Goal: Task Accomplishment & Management: Complete application form

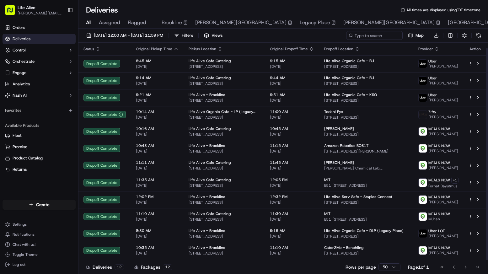
scroll to position [6, 0]
click at [146, 35] on span "[DATE] 12:00 AM - [DATE] 11:59 PM" at bounding box center [128, 36] width 69 height 6
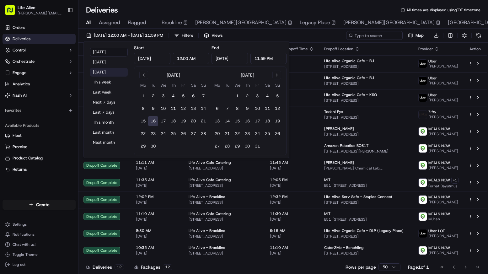
click at [112, 71] on button "[DATE]" at bounding box center [109, 72] width 38 height 9
type input "[DATE]"
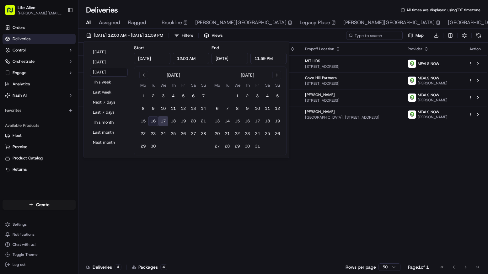
click at [324, 34] on div "09/17/2025 12:00 AM - 09/17/2025 11:59 PM Filters Views Map Download" at bounding box center [284, 37] width 410 height 12
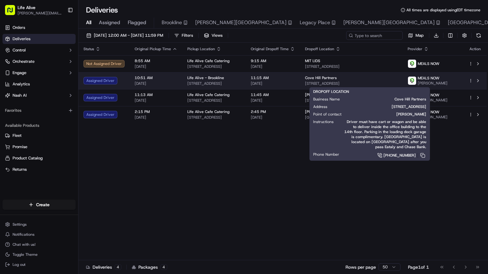
click at [366, 77] on div "Cove Hill Partners" at bounding box center [351, 77] width 93 height 5
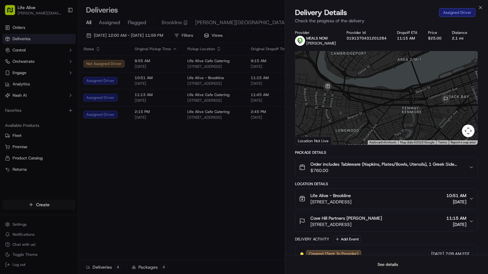
click at [382, 266] on button "See details" at bounding box center [388, 264] width 26 height 9
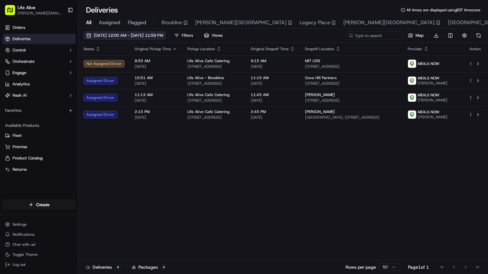
click at [149, 33] on span "[DATE] 12:00 AM - [DATE] 11:59 PM" at bounding box center [128, 36] width 69 height 6
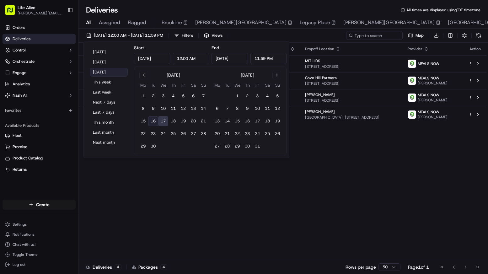
click at [112, 72] on button "[DATE]" at bounding box center [109, 72] width 38 height 9
click at [283, 221] on div "Status Original Pickup Time Pickup Location Original Dropoff Time Dropoff Locat…" at bounding box center [283, 152] width 409 height 218
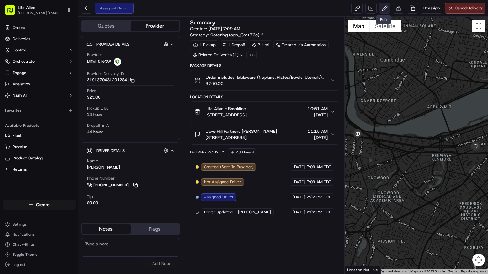
click at [384, 9] on button at bounding box center [384, 8] width 11 height 11
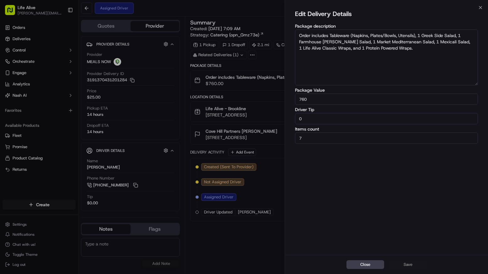
click at [357, 117] on input "0" at bounding box center [386, 118] width 183 height 11
type input "20"
click at [403, 265] on button "Save" at bounding box center [408, 264] width 38 height 9
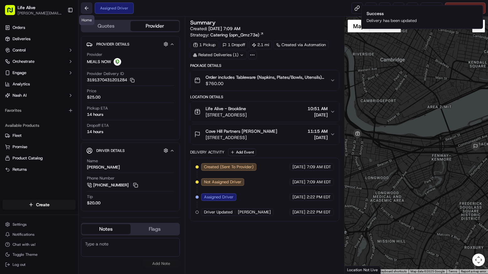
click at [89, 7] on button at bounding box center [86, 8] width 11 height 11
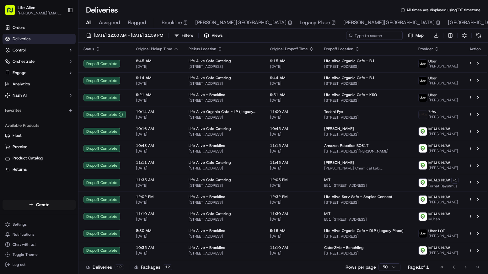
click at [105, 30] on div "[DATE] 12:00 AM - [DATE] 11:59 PM Filters Views Map Download Status Original Pi…" at bounding box center [284, 152] width 410 height 247
click at [105, 33] on span "[DATE] 12:00 AM - [DATE] 11:59 PM" at bounding box center [128, 36] width 69 height 6
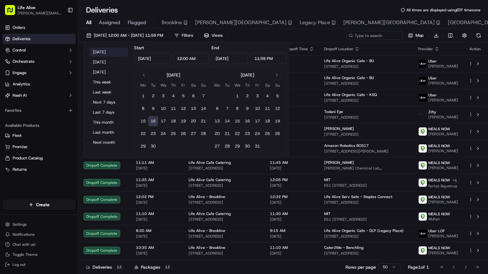
click at [101, 51] on button "[DATE]" at bounding box center [109, 52] width 38 height 9
click at [280, 35] on div "[DATE] 12:00 AM - [DATE] 11:59 PM Filters Views Map Download" at bounding box center [284, 37] width 410 height 12
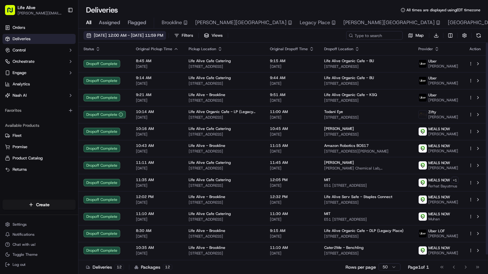
click at [163, 37] on span "[DATE] 12:00 AM - [DATE] 11:59 PM" at bounding box center [128, 36] width 69 height 6
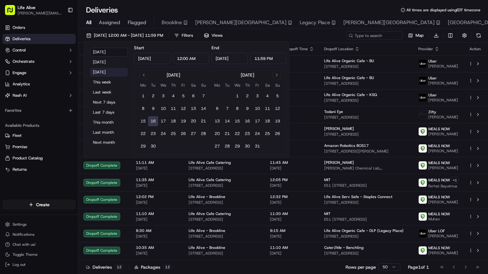
click at [113, 71] on button "[DATE]" at bounding box center [109, 72] width 38 height 9
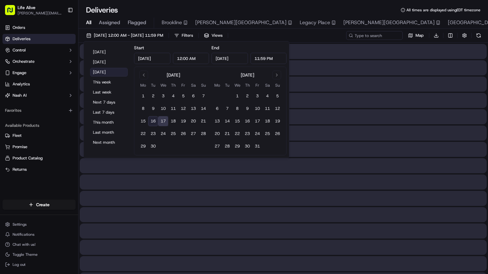
type input "[DATE]"
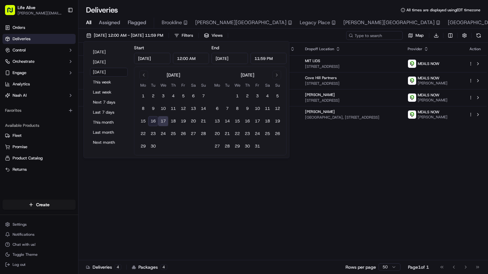
click at [220, 219] on div "Status Original Pickup Time Pickup Location Original Dropoff Time Dropoff Locat…" at bounding box center [283, 152] width 409 height 218
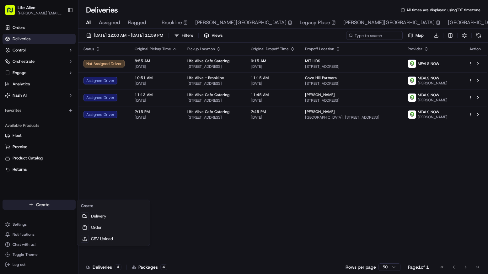
click at [50, 205] on html "Life Alive [PERSON_NAME][EMAIL_ADDRESS][DOMAIN_NAME] Toggle Sidebar Orders Deli…" at bounding box center [244, 137] width 488 height 274
click at [101, 217] on link "Delivery" at bounding box center [114, 216] width 70 height 11
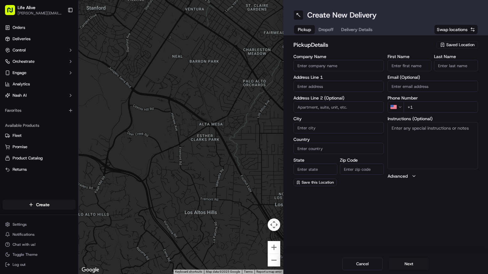
click at [464, 46] on span "Saved Location" at bounding box center [461, 45] width 28 height 6
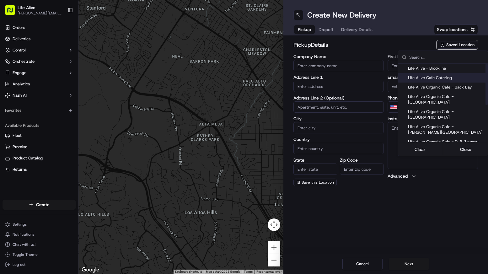
click at [431, 76] on span "Life Alive Cafe Catering" at bounding box center [446, 78] width 77 height 6
type input "Life Alive Cafe Catering"
type input "[GEOGRAPHIC_DATA]"
type input "US"
type input "MA"
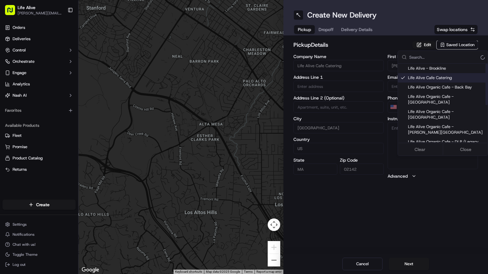
type input "02142"
type input "[PERSON_NAME]"
type input "White"
type input "[PHONE_NUMBER]"
type input "[STREET_ADDRESS]"
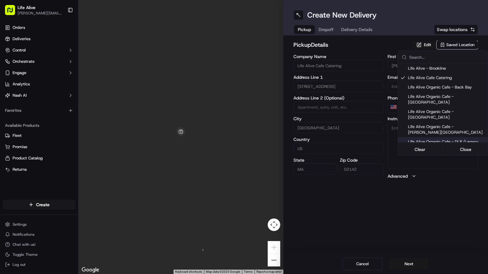
click at [406, 262] on html "Life Alive [PERSON_NAME][EMAIL_ADDRESS][DOMAIN_NAME] Toggle Sidebar Orders Deli…" at bounding box center [244, 137] width 488 height 274
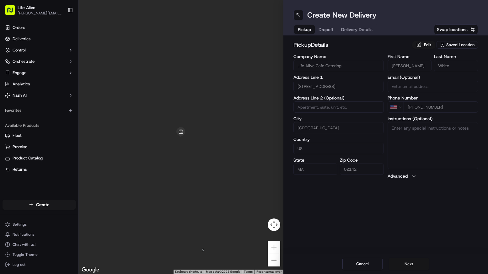
click at [403, 261] on button "Next" at bounding box center [409, 264] width 40 height 13
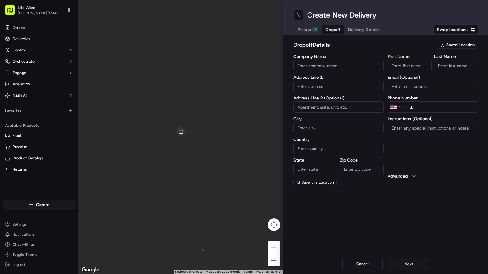
click at [340, 94] on div "Company Name Address Line 1 Address Line 2 (Optional) City Country State Zip Co…" at bounding box center [339, 120] width 90 height 132
paste input "[STREET_ADDRESS]"
click at [338, 103] on div "[STREET_ADDRESS]" at bounding box center [338, 99] width 87 height 9
type input "Bri Biological Labs, [STREET_ADDRESS]"
type input "[GEOGRAPHIC_DATA]"
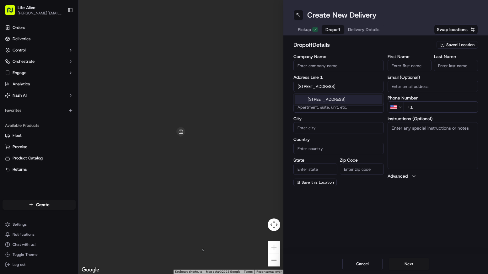
type input "[GEOGRAPHIC_DATA]"
type input "MA"
type input "02138"
type input "[STREET_ADDRESS]"
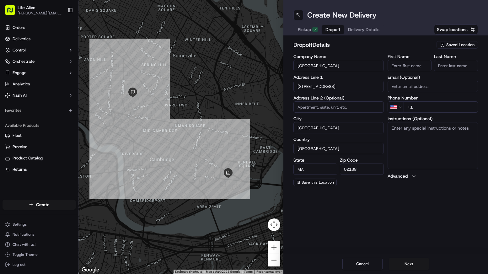
type input "[GEOGRAPHIC_DATA]"
paste input "[PERSON_NAME]"
drag, startPoint x: 416, startPoint y: 66, endPoint x: 405, endPoint y: 68, distance: 11.1
click at [405, 68] on input "[PERSON_NAME]" at bounding box center [410, 65] width 44 height 11
type input "[PERSON_NAME]"
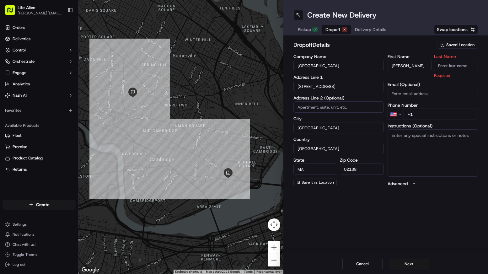
paste input "[PERSON_NAME]"
type input "[PERSON_NAME]"
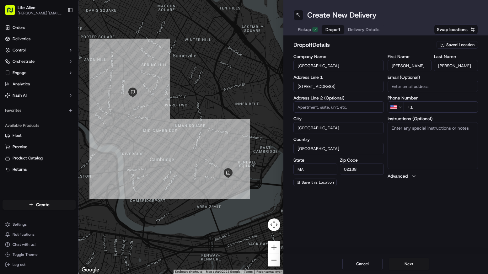
click at [429, 133] on textarea "Instructions (Optional)" at bounding box center [433, 145] width 90 height 47
paste textarea "[PERSON_NAME] 347.277.2735"
type textarea "[PERSON_NAME] 347.277.2735"
click at [438, 106] on input "+1" at bounding box center [441, 106] width 74 height 11
type input "[PHONE_NUMBER]"
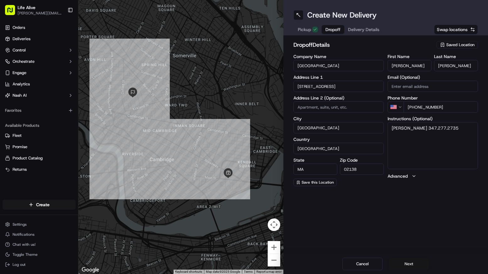
click at [409, 264] on button "Next" at bounding box center [409, 264] width 40 height 13
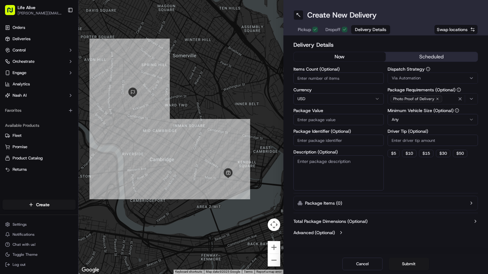
click at [435, 59] on button "scheduled" at bounding box center [432, 56] width 92 height 9
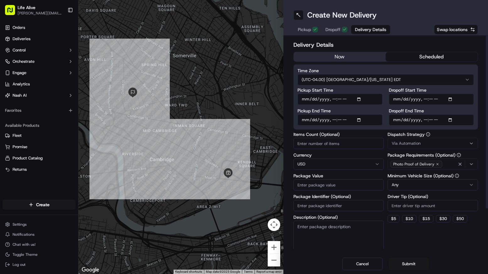
click at [422, 142] on div "Via Automation" at bounding box center [432, 144] width 87 height 6
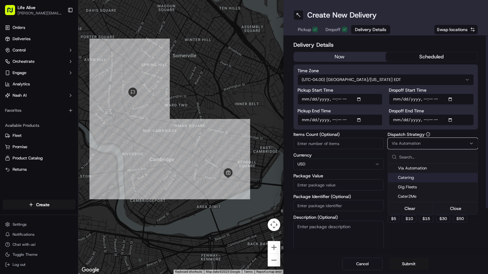
click at [422, 179] on span "Catering" at bounding box center [436, 178] width 77 height 6
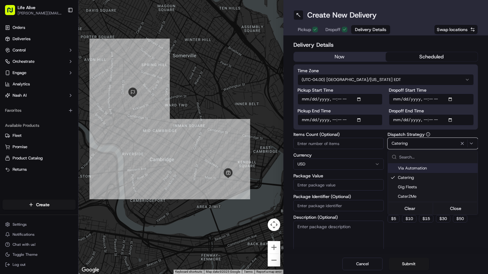
click at [386, 124] on html "Life Alive [PERSON_NAME][EMAIL_ADDRESS][DOMAIN_NAME] Toggle Sidebar Orders Deli…" at bounding box center [244, 137] width 488 height 274
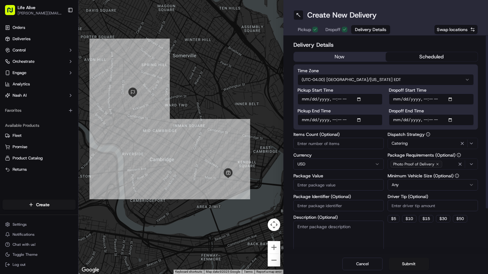
click at [388, 93] on div "Pickup Start Time Pickup End Time Dropoff Start Time Dropoff End Time" at bounding box center [386, 107] width 177 height 38
click at [400, 118] on input "Dropoff End Time" at bounding box center [431, 119] width 85 height 11
click at [423, 122] on input "Dropoff End Time" at bounding box center [431, 119] width 85 height 11
click at [433, 120] on input "Dropoff End Time" at bounding box center [431, 119] width 85 height 11
type input "[DATE]T12:00"
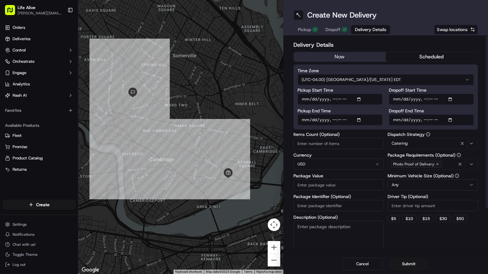
click at [400, 97] on input "Dropoff Start Time" at bounding box center [431, 99] width 85 height 11
click at [428, 101] on input "Dropoff Start Time" at bounding box center [431, 99] width 85 height 11
click at [434, 99] on input "Dropoff Start Time" at bounding box center [431, 99] width 85 height 11
click at [438, 100] on input "Dropoff Start Time" at bounding box center [431, 99] width 85 height 11
type input "[DATE]T11:45"
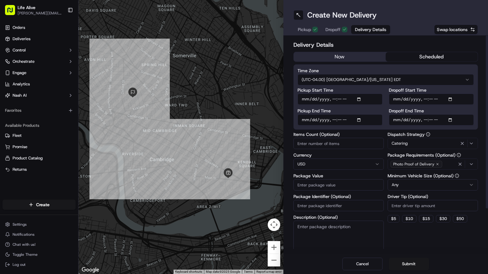
click at [309, 118] on input "Pickup End Time" at bounding box center [340, 119] width 85 height 11
click at [331, 120] on input "Pickup End Time" at bounding box center [340, 119] width 85 height 11
click at [340, 120] on input "Pickup End Time" at bounding box center [340, 119] width 85 height 11
click at [347, 122] on input "Pickup End Time" at bounding box center [340, 119] width 85 height 11
type input "[DATE]T11:35"
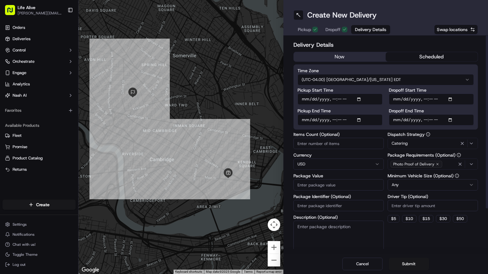
click at [382, 104] on input "Pickup Start Time" at bounding box center [340, 99] width 85 height 11
click at [385, 106] on div "Pickup Start Time Pickup End Time Dropoff Start Time Dropoff End Time" at bounding box center [386, 107] width 177 height 38
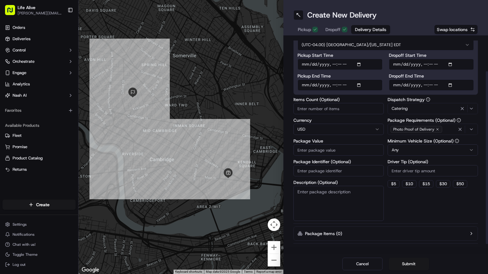
scroll to position [43, 0]
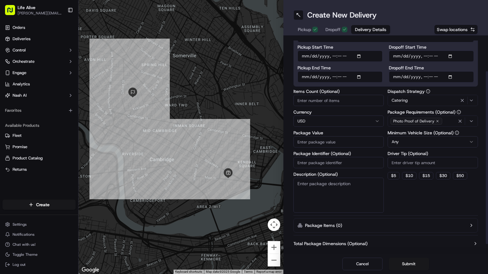
click at [344, 142] on input "Package Value" at bounding box center [339, 141] width 90 height 11
type input "209"
click at [412, 164] on input "Driver Tip (Optional)" at bounding box center [433, 162] width 90 height 11
type input "20"
click at [411, 261] on button "Submit" at bounding box center [409, 264] width 40 height 13
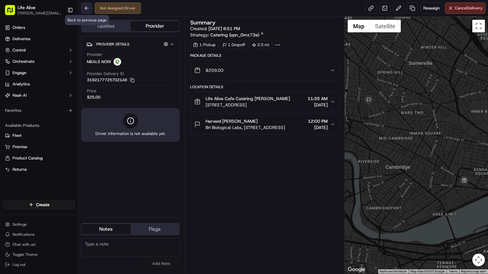
click at [85, 6] on button at bounding box center [86, 8] width 11 height 11
